Goal: Task Accomplishment & Management: Use online tool/utility

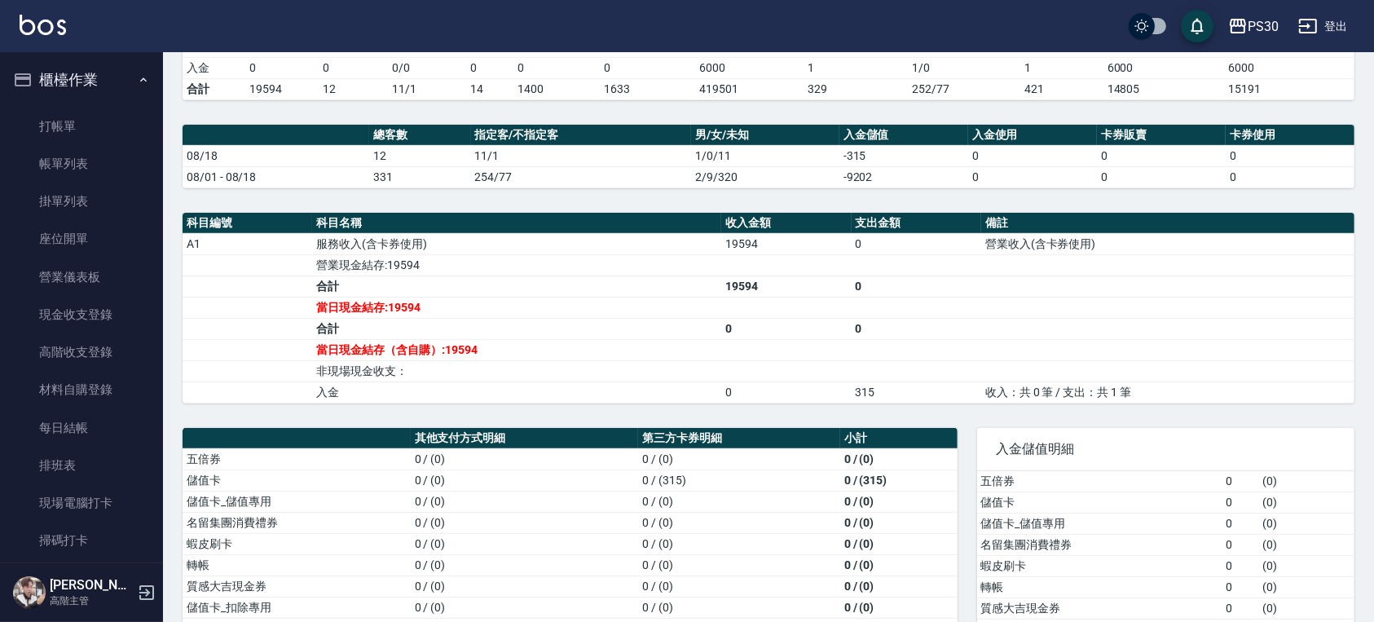
scroll to position [643, 0]
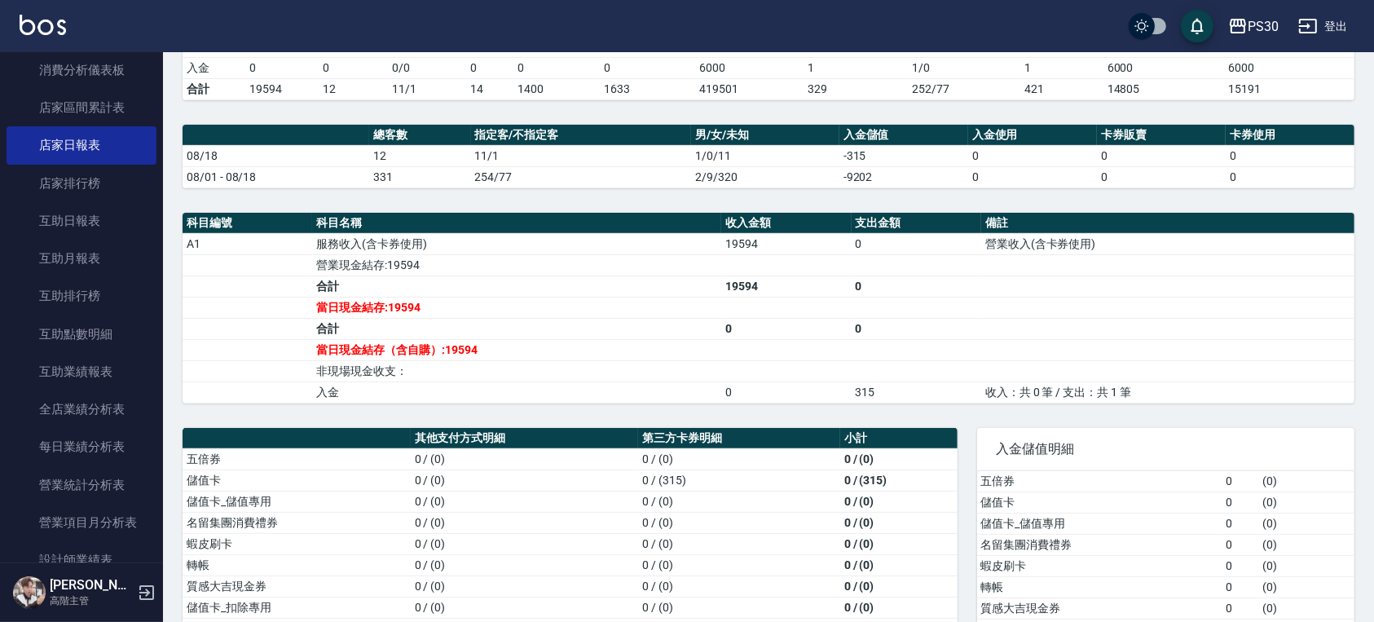
click at [41, 8] on div "PS30 登出" at bounding box center [687, 26] width 1374 height 52
click at [43, 29] on img at bounding box center [43, 25] width 46 height 20
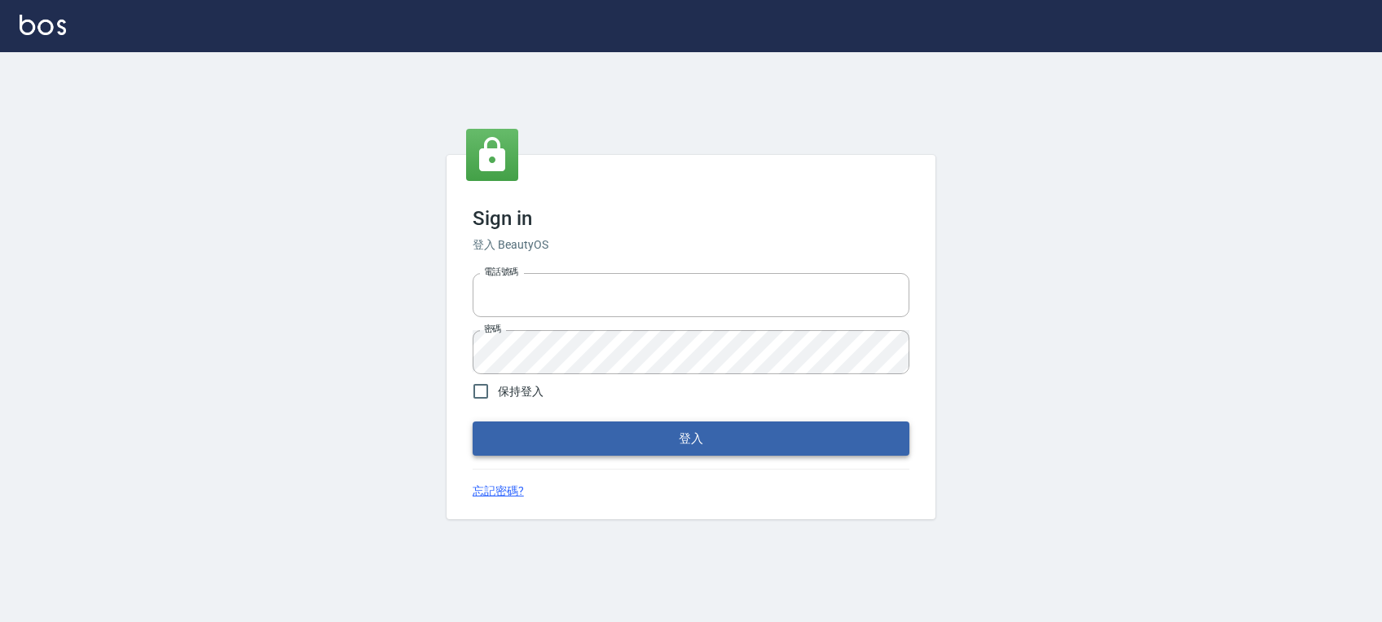
type input "0972392966"
click at [693, 449] on button "登入" at bounding box center [691, 438] width 437 height 34
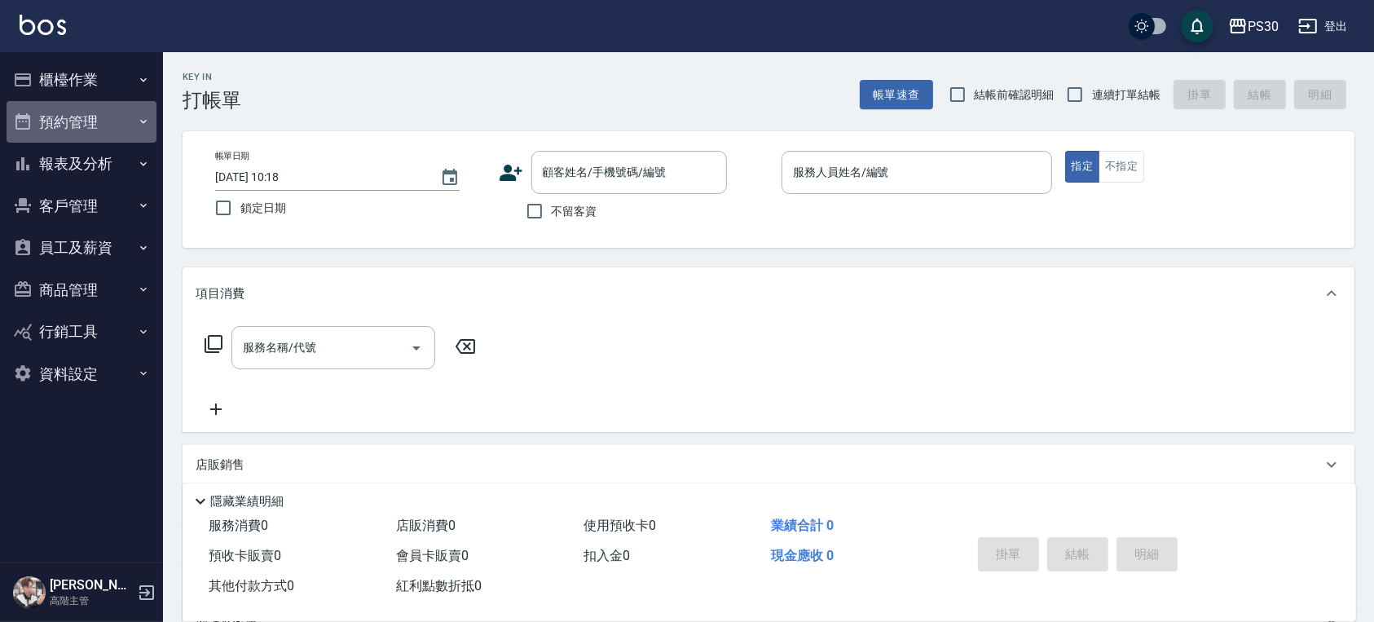
click at [45, 107] on button "預約管理" at bounding box center [82, 122] width 150 height 42
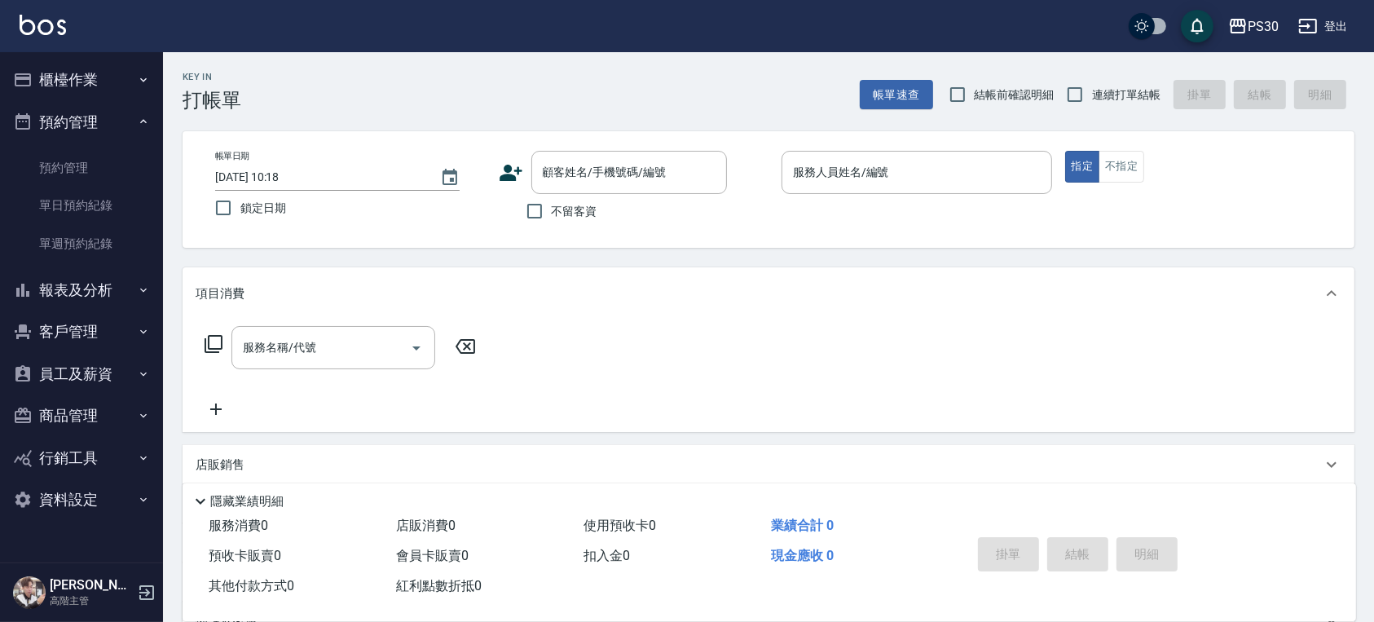
click at [49, 88] on button "櫃檯作業" at bounding box center [82, 80] width 150 height 42
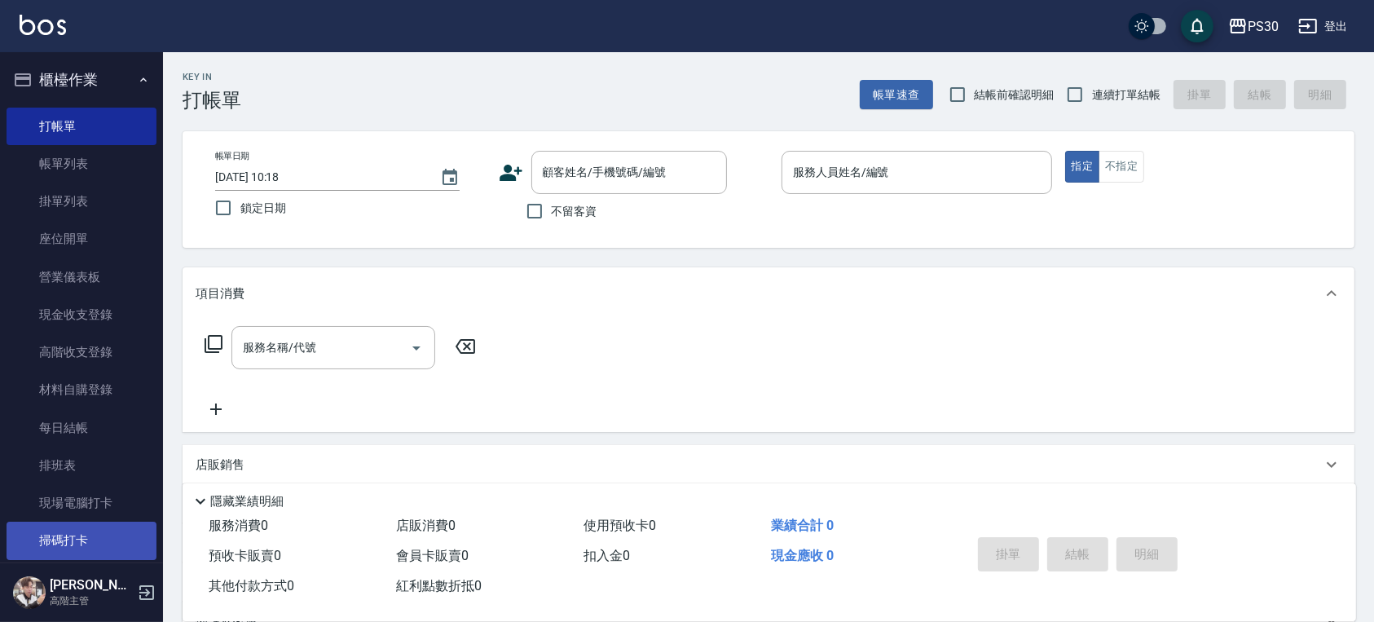
click at [73, 544] on link "掃碼打卡" at bounding box center [82, 539] width 150 height 37
